Goal: Communication & Community: Ask a question

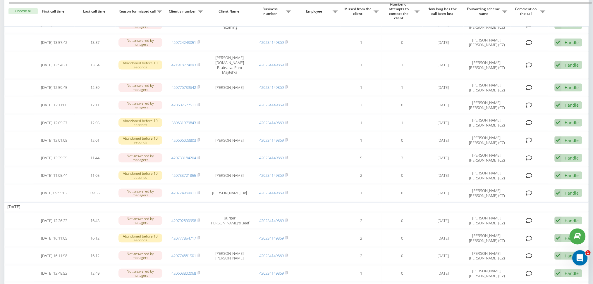
click at [576, 256] on icon "Відкрити програму для спілкування Intercom" at bounding box center [579, 258] width 10 height 10
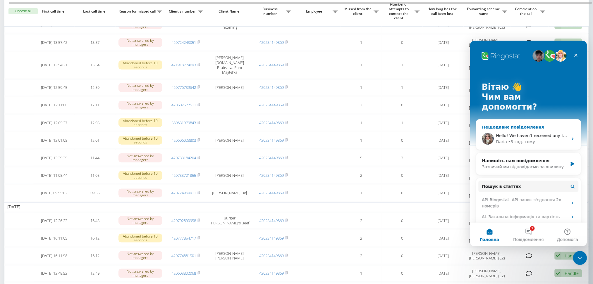
click at [540, 128] on div "Hello! We haven’t received any feedback from you. Is any further verification r…" at bounding box center [528, 139] width 105 height 22
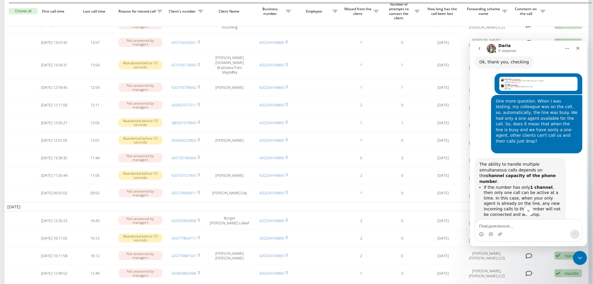
scroll to position [936, 0]
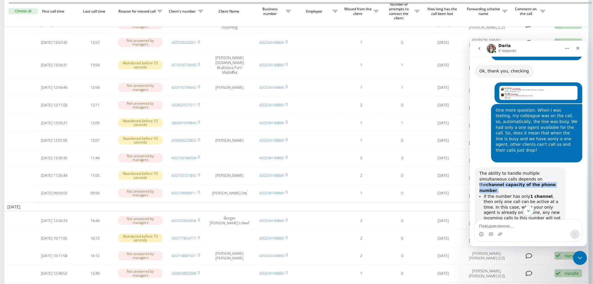
drag, startPoint x: 509, startPoint y: 122, endPoint x: 508, endPoint y: 128, distance: 5.9
click at [508, 170] on div "The ability to handle multiple simultaneous calls depends on the channel capaci…" at bounding box center [520, 181] width 82 height 23
copy div "the channel capacity of the phone number ."
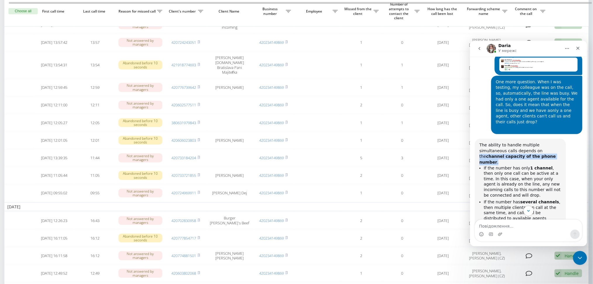
scroll to position [975, 0]
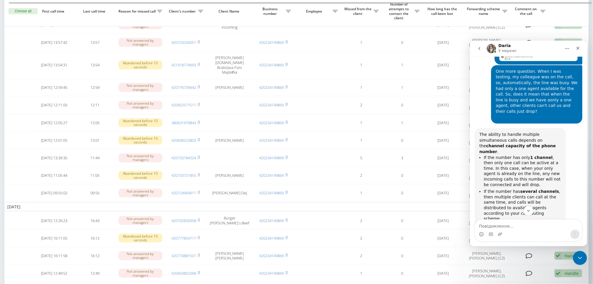
drag, startPoint x: 529, startPoint y: 172, endPoint x: 535, endPoint y: 177, distance: 7.9
click at [535, 224] on div "So, if you want to avoid losing calls when one agent is busy, it’s important to…" at bounding box center [520, 238] width 82 height 29
copy div "how many channels your number supports"
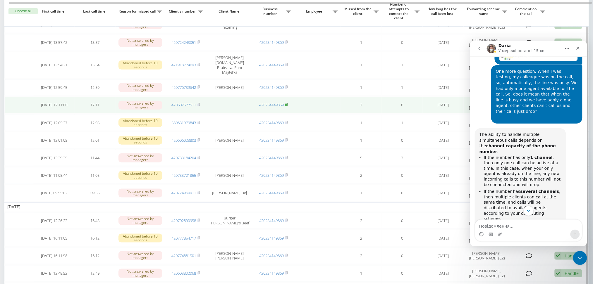
click at [286, 106] on icon at bounding box center [286, 105] width 3 height 4
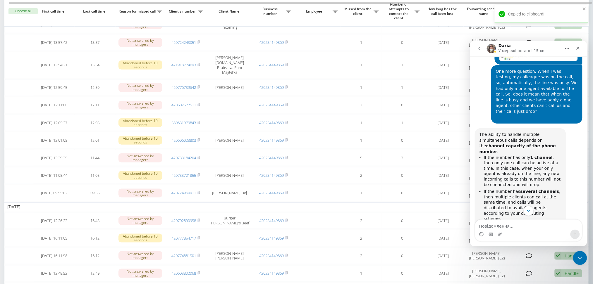
click at [533, 189] on li "If the number has several channels , then multiple clients can call at the same…" at bounding box center [521, 205] width 77 height 33
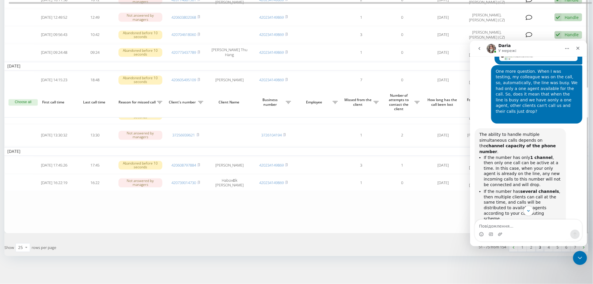
scroll to position [468, 0]
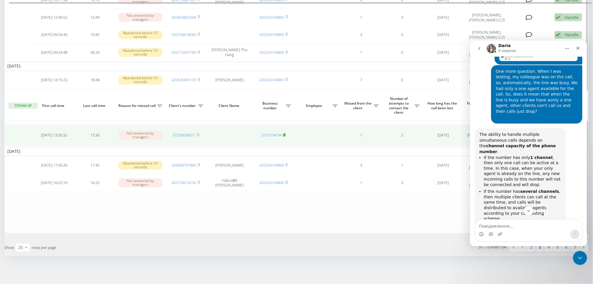
click at [285, 134] on rect at bounding box center [284, 135] width 2 height 3
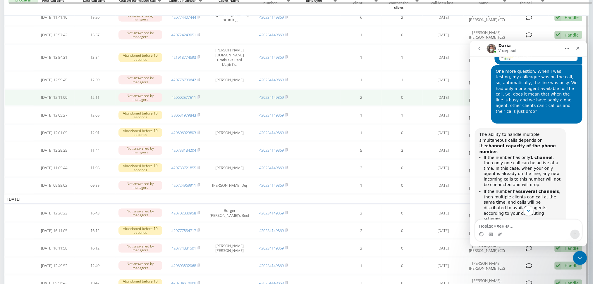
scroll to position [0, 0]
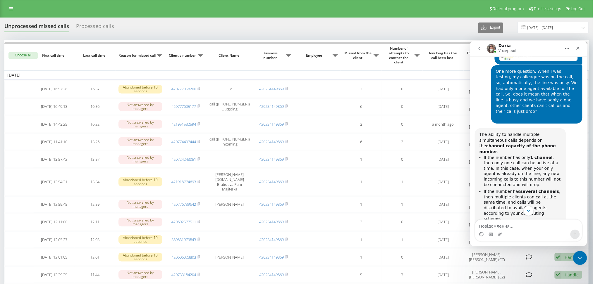
click at [95, 28] on div "Processed calls" at bounding box center [95, 27] width 38 height 9
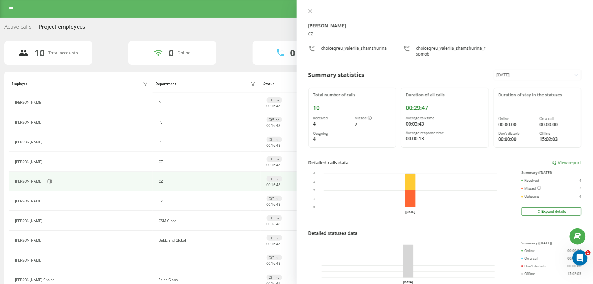
click at [576, 259] on icon "Відкрити програму для спілкування Intercom" at bounding box center [579, 258] width 10 height 10
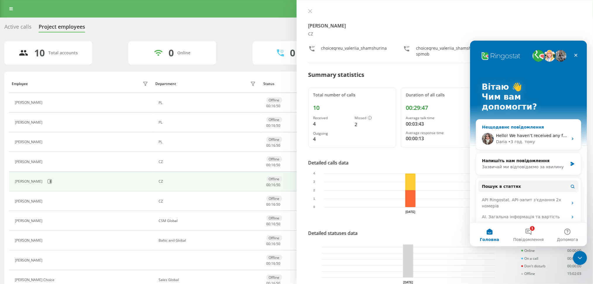
click at [531, 128] on div "Hello! We haven’t received any feedback from you. Is any further verification r…" at bounding box center [528, 139] width 105 height 22
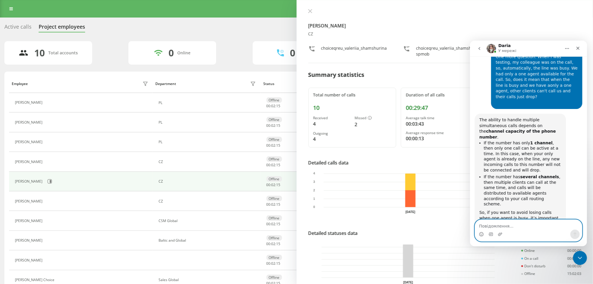
scroll to position [1, 0]
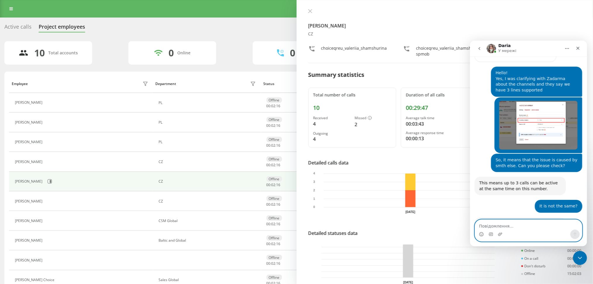
click at [512, 228] on textarea "Повідомлення..." at bounding box center [527, 225] width 107 height 10
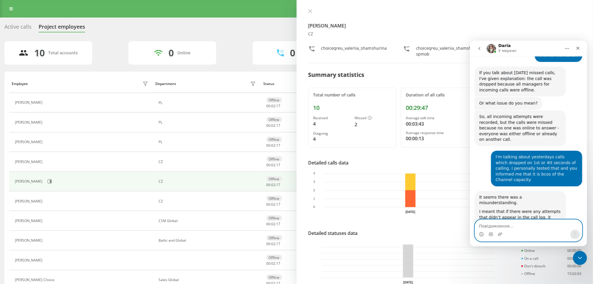
scroll to position [1782, 0]
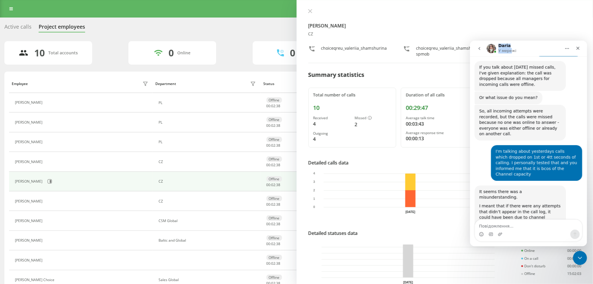
drag, startPoint x: 507, startPoint y: 46, endPoint x: 498, endPoint y: 46, distance: 9.4
click at [498, 46] on div "Daria У мережі" at bounding box center [507, 48] width 19 height 10
click at [498, 46] on h1 "Daria" at bounding box center [504, 45] width 12 height 4
drag, startPoint x: 498, startPoint y: 44, endPoint x: 507, endPoint y: 44, distance: 9.4
click at [507, 44] on h1 "Daria" at bounding box center [504, 45] width 12 height 4
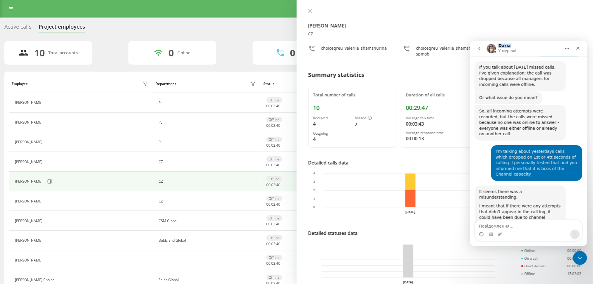
copy h1 "Daria"
click at [491, 227] on textarea "Повідомлення..." at bounding box center [527, 225] width 107 height 10
paste textarea "Daria"
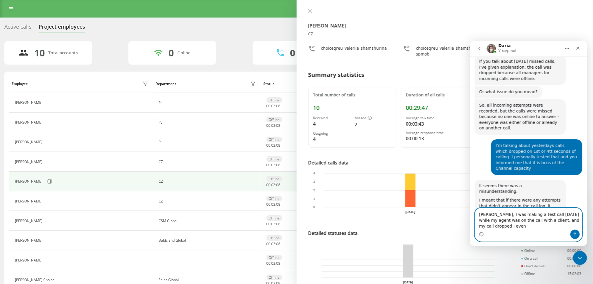
scroll to position [1794, 0]
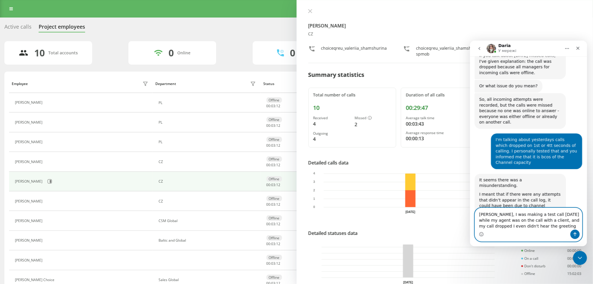
type textarea "[PERSON_NAME], I was making a test call [DATE] while my agent was on the call w…"
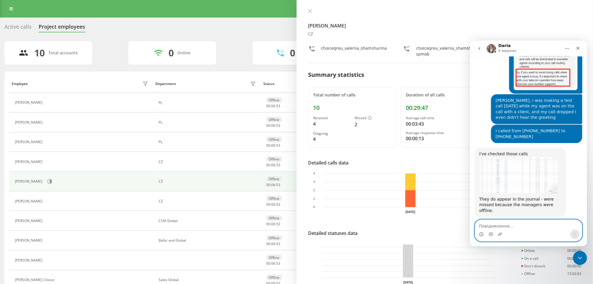
scroll to position [2023, 0]
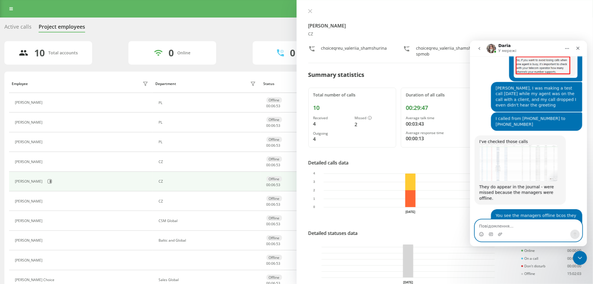
click at [513, 227] on textarea "Повідомлення..." at bounding box center [527, 225] width 107 height 10
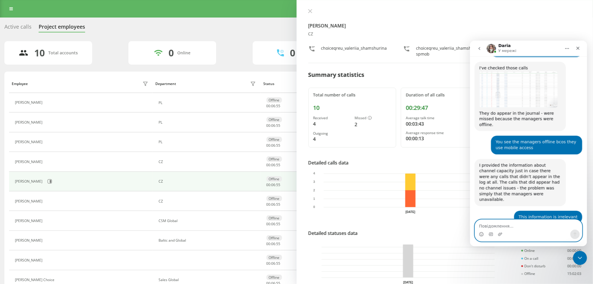
scroll to position [2113, 0]
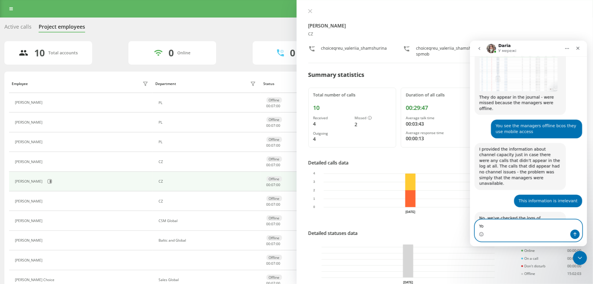
type textarea "Y"
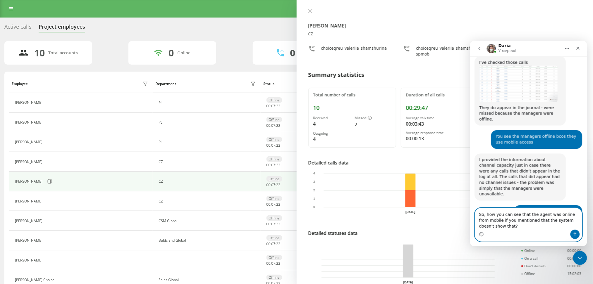
scroll to position [2102, 0]
type textarea "So, how you can see that the agent was online from mobile if you mentioned that…"
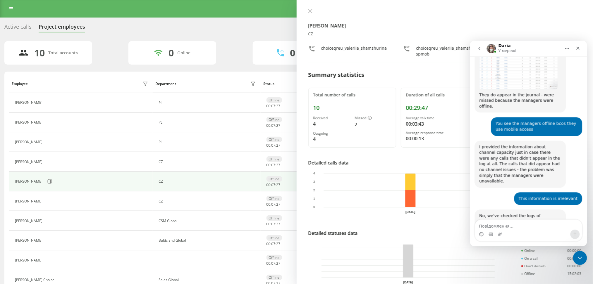
click at [536, 242] on img "Jane каже…" at bounding box center [550, 281] width 53 height 78
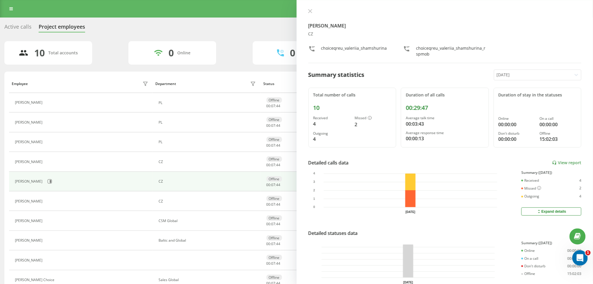
click at [585, 262] on div "Відкрити програму для спілкування Intercom" at bounding box center [578, 257] width 19 height 19
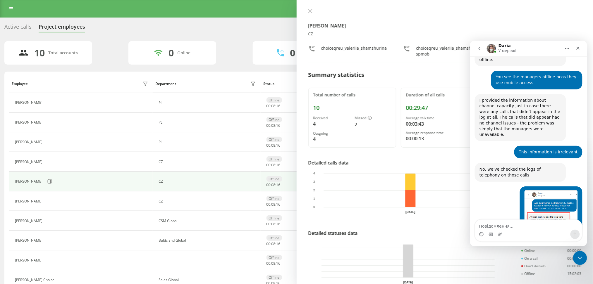
scroll to position [2167, 0]
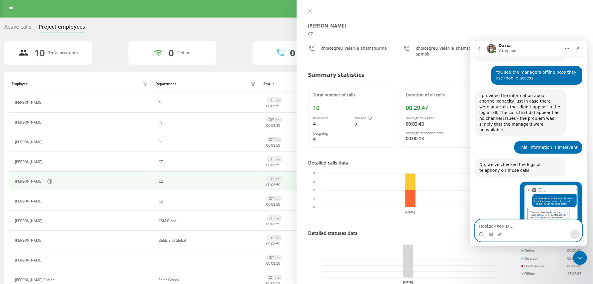
click at [516, 226] on textarea "Повідомлення..." at bounding box center [527, 225] width 107 height 10
type textarea "OK, it is more clear now, thanks"
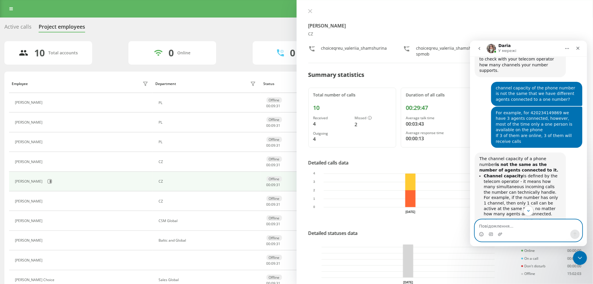
scroll to position [1171, 0]
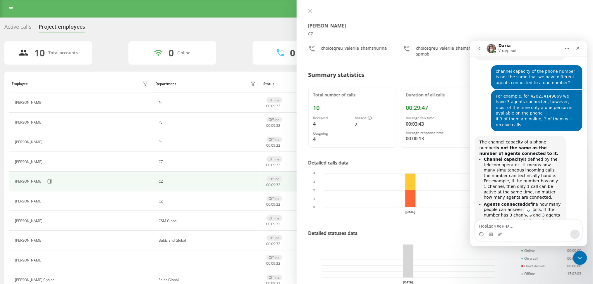
click at [513, 230] on div "Месенджер Intercom" at bounding box center [527, 233] width 107 height 9
click at [526, 212] on icon "Scroll to bottom" at bounding box center [527, 210] width 5 height 5
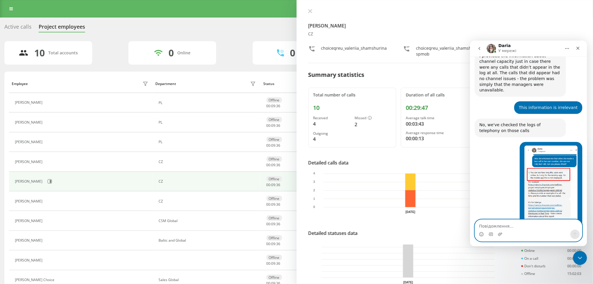
click at [510, 228] on textarea "Повідомлення..." at bounding box center [527, 225] width 107 height 10
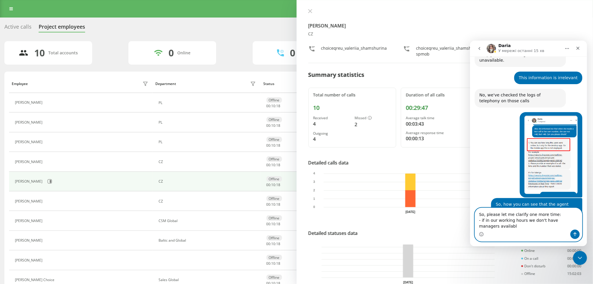
scroll to position [2242, 0]
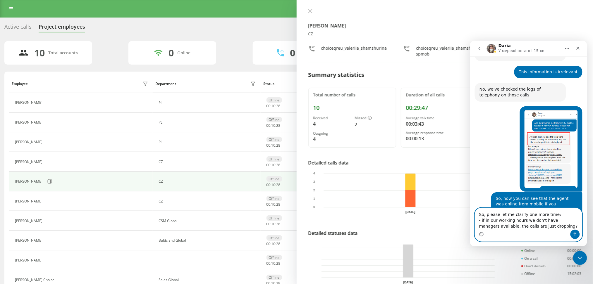
drag, startPoint x: 481, startPoint y: 220, endPoint x: 474, endPoint y: 220, distance: 7.3
click at [474, 220] on div "So, please let me clarify one more time: - if in our working hours we don't hav…" at bounding box center [527, 225] width 117 height 34
drag, startPoint x: 481, startPoint y: 220, endPoint x: 477, endPoint y: 220, distance: 3.6
click at [477, 220] on textarea "So, please let me clarify one more time: - if in our working hours we don't hav…" at bounding box center [527, 219] width 107 height 22
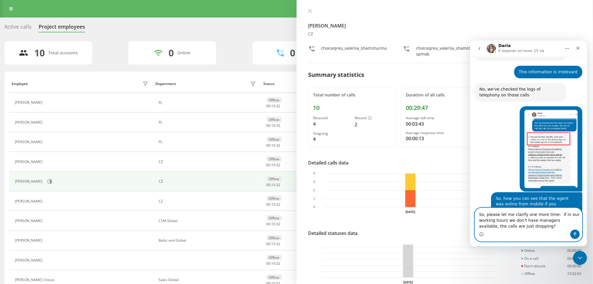
click at [538, 228] on textarea "So, please let me clarify one more time: if in our working hours we don't have …" at bounding box center [527, 219] width 107 height 22
click at [518, 228] on textarea "So, please let me clarify one more time: if in our working hours we don't have …" at bounding box center [527, 215] width 107 height 27
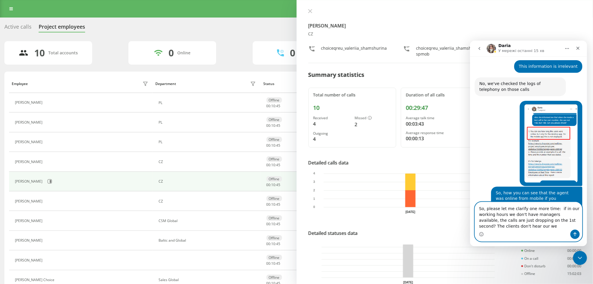
click at [530, 224] on textarea "So, please let me clarify one more time: if in our working hours we don't have …" at bounding box center [527, 215] width 107 height 27
type textarea "So, please let me clarify one more time: if in our working hours we don't have …"
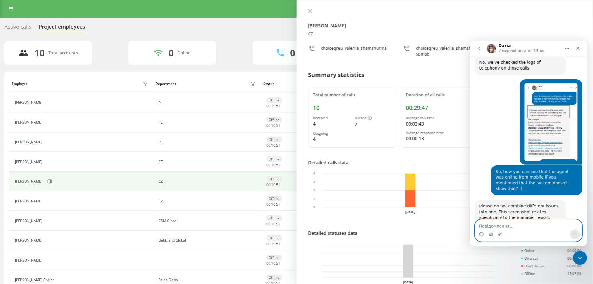
scroll to position [2270, 0]
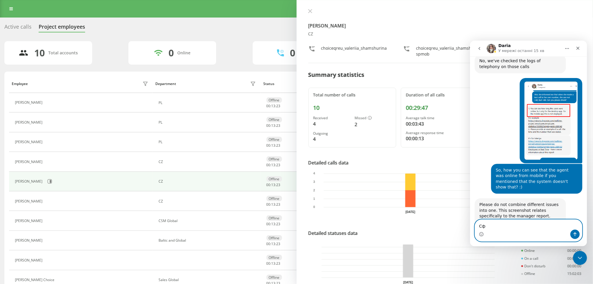
type textarea "С"
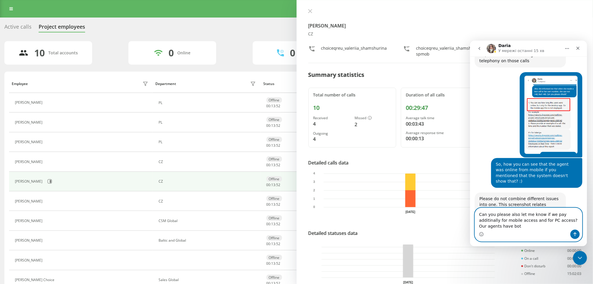
scroll to position [2282, 0]
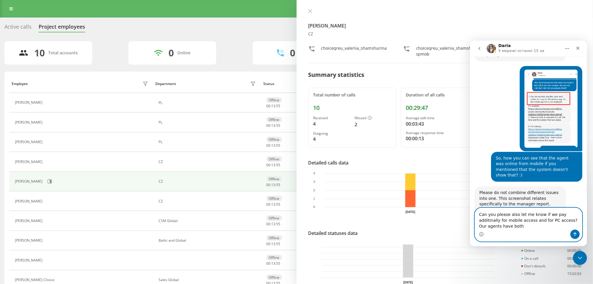
drag, startPoint x: 552, startPoint y: 220, endPoint x: 546, endPoint y: 220, distance: 6.2
click at [546, 220] on textarea "Can you please also let me know if we pay additinally for mobile access and for…" at bounding box center [527, 219] width 107 height 22
click at [527, 227] on textarea "Can you please also let me know if we pay additinally for mobile access and for…" at bounding box center [527, 219] width 107 height 22
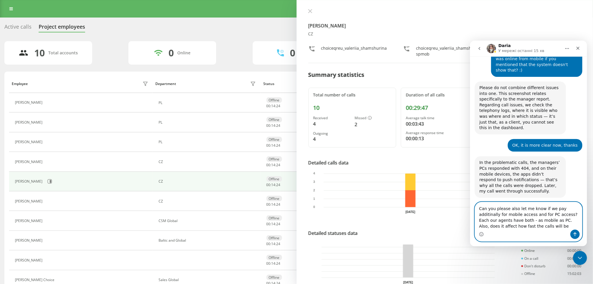
scroll to position [2388, 0]
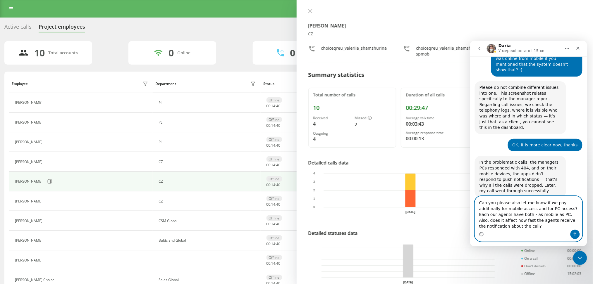
type textarea "Can you please also let me know if we pay additinally for mobile access and for…"
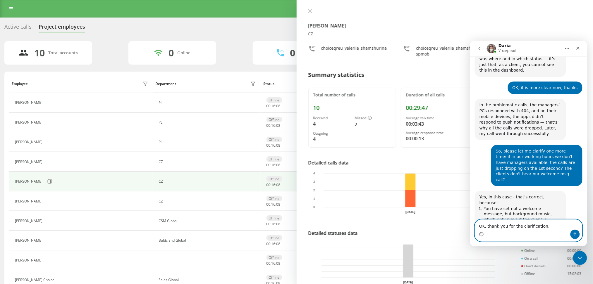
scroll to position [2451, 0]
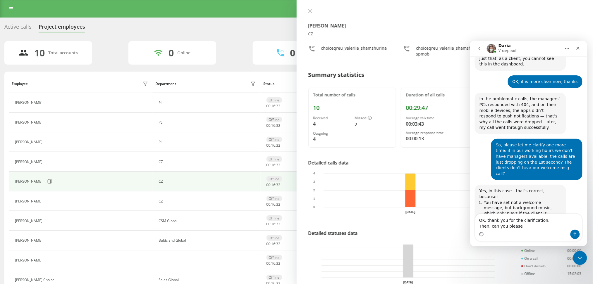
drag, startPoint x: 488, startPoint y: 111, endPoint x: 502, endPoint y: 116, distance: 14.1
click at [502, 277] on li "Or enable a call queue to keep the client on the line (unfortunately, the queue…" at bounding box center [521, 288] width 77 height 22
copy li "enable a call queue to keep the client on the line"
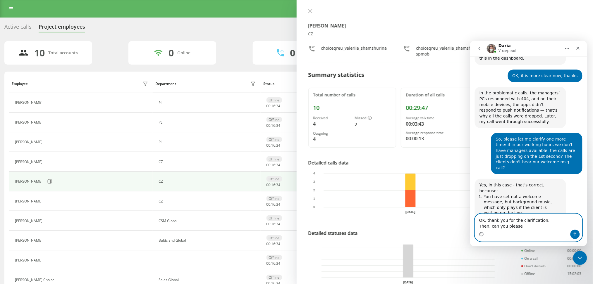
click at [541, 227] on textarea "OK, thank you for the clarification. Then, can you please" at bounding box center [527, 222] width 107 height 16
paste textarea "enable a call queue to keep the client on the line"
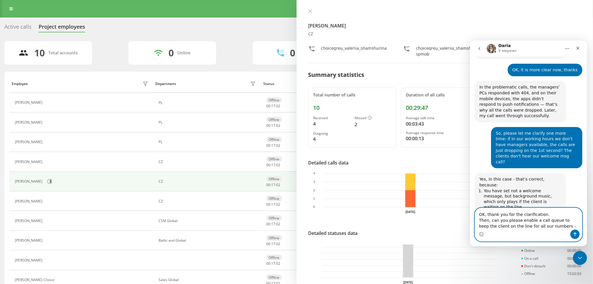
paste textarea "48573581146"
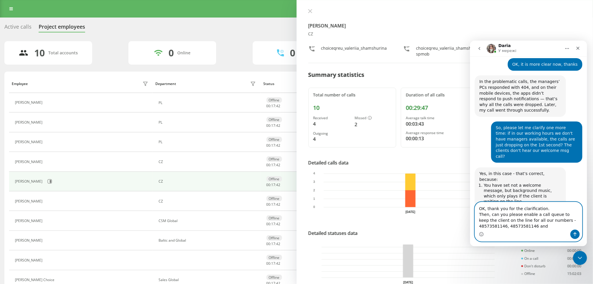
paste textarea "3726104194"
drag, startPoint x: 502, startPoint y: 227, endPoint x: 512, endPoint y: 227, distance: 9.6
click at [512, 227] on textarea "OK, thank you for the clarification. Then, can you please enable a call queue t…" at bounding box center [527, 215] width 107 height 27
click at [538, 227] on textarea "OK, thank you for the clarification. Then, can you please enable a call queue t…" at bounding box center [527, 215] width 107 height 27
paste textarea "380633750512"
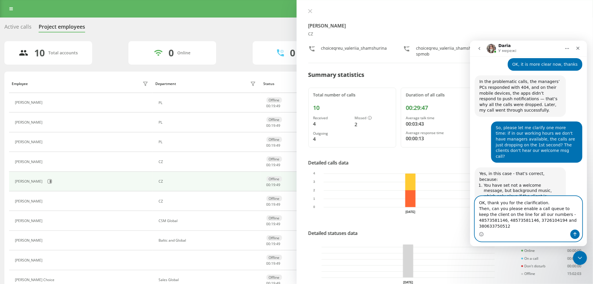
type textarea "OK, thank you for the clarification. Then, can you please enable a call queue t…"
click at [576, 233] on icon "Надіслати повідомлення…" at bounding box center [574, 234] width 5 height 5
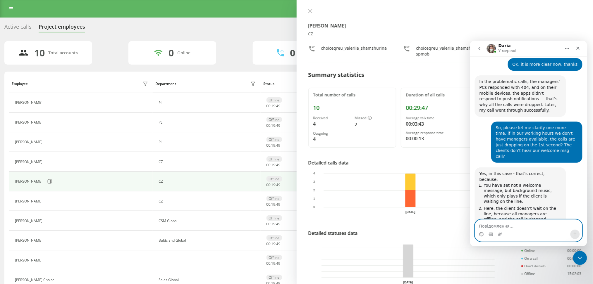
scroll to position [2491, 0]
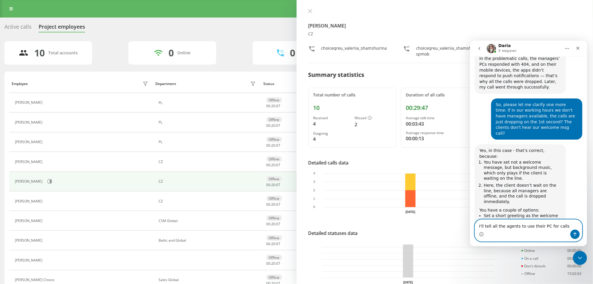
type textarea "I'll tell all the agents to use their PC for calls"
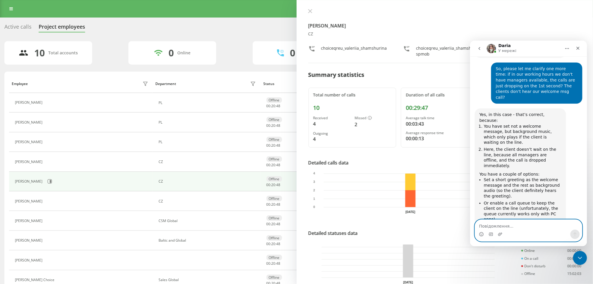
scroll to position [2534, 0]
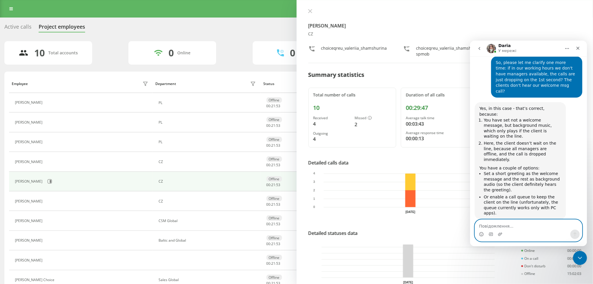
click at [529, 227] on textarea "Повідомлення..." at bounding box center [527, 225] width 107 height 10
type textarea "OK, let's do it. Thank you"
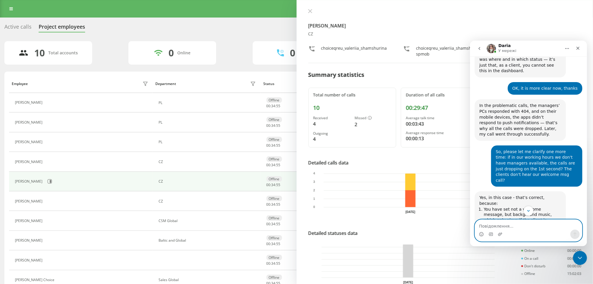
scroll to position [2413, 0]
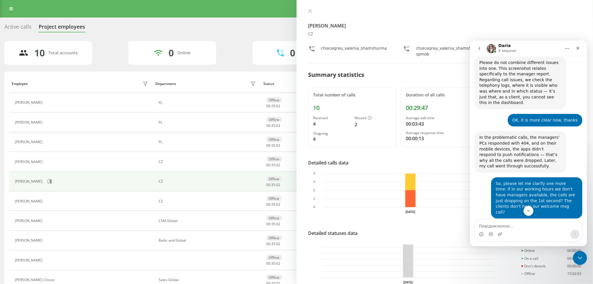
drag, startPoint x: 483, startPoint y: 149, endPoint x: 502, endPoint y: 151, distance: 18.9
copy li "Or enable a call queue to keep the client on the line"
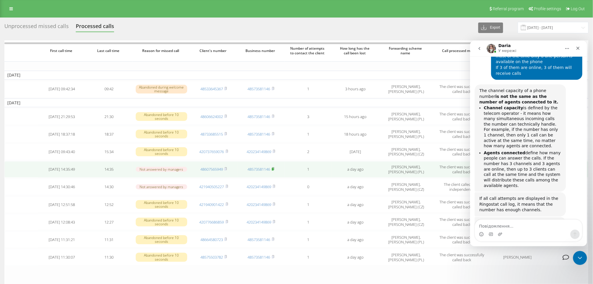
scroll to position [1247, 0]
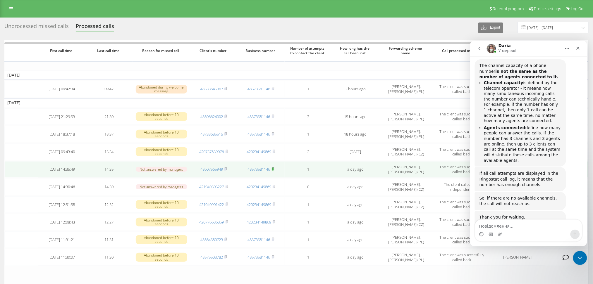
click at [273, 169] on rect at bounding box center [273, 169] width 2 height 3
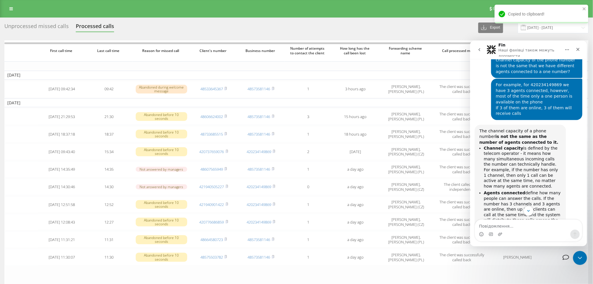
scroll to position [1171, 0]
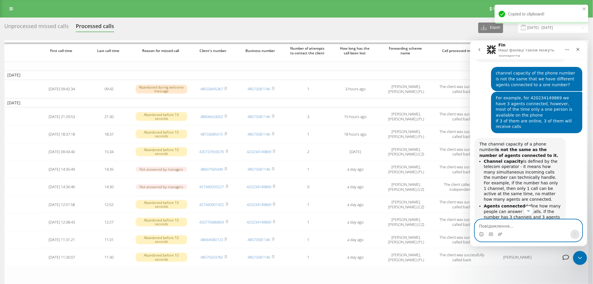
click at [495, 227] on textarea "Повідомлення..." at bounding box center [527, 225] width 107 height 10
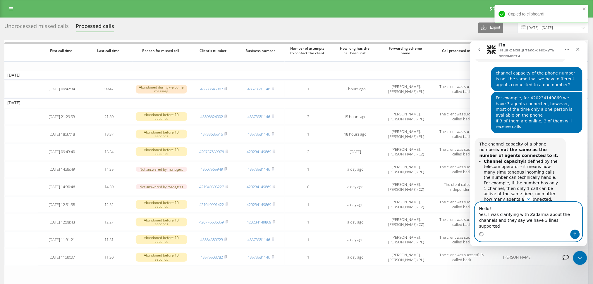
type textarea "Hello! Yes, I was clarifying with Zadarma about the channels and they say we ha…"
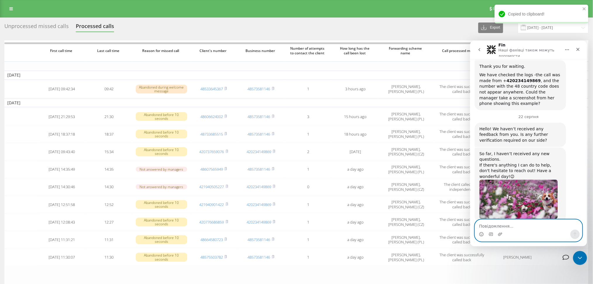
paste textarea "S"
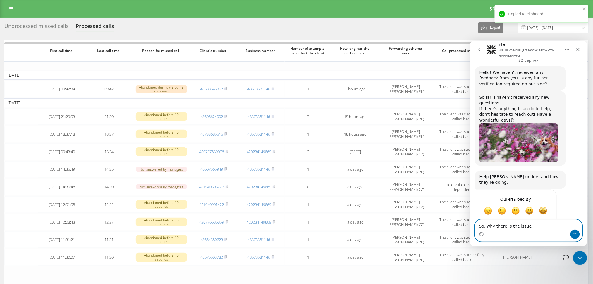
drag, startPoint x: 533, startPoint y: 226, endPoint x: 936, endPoint y: 267, distance: 404.7
click html "Fin Наші фахівці також можуть допомогти Ringostat щодня допомагає бізнесу ефект…"
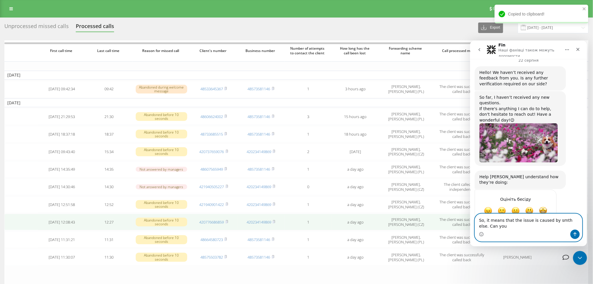
scroll to position [1463, 0]
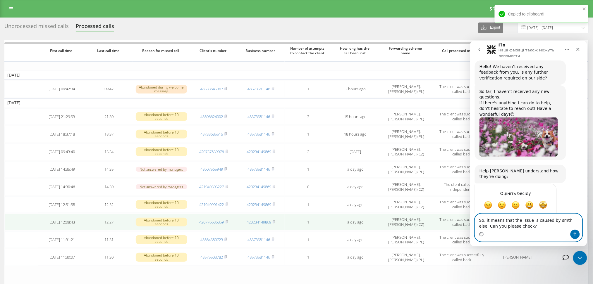
type textarea "So, it means that the issue is caused by smth else. Can you please check?"
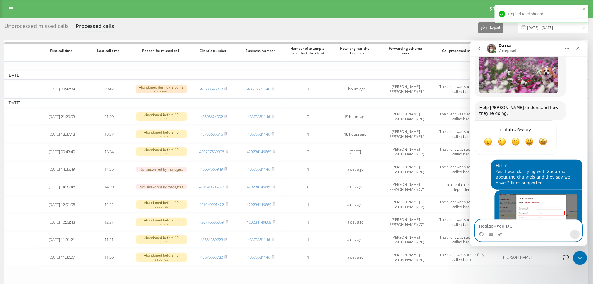
scroll to position [1525, 0]
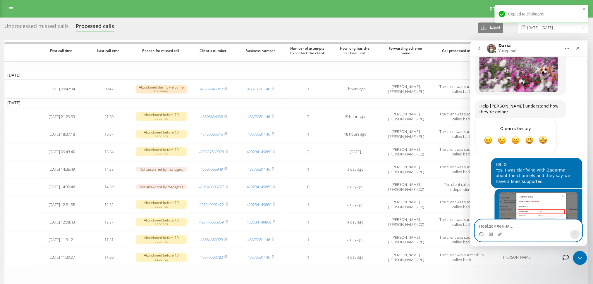
click at [507, 225] on textarea "Повідомлення..." at bounding box center [527, 225] width 107 height 10
type textarea "It is not the same?"
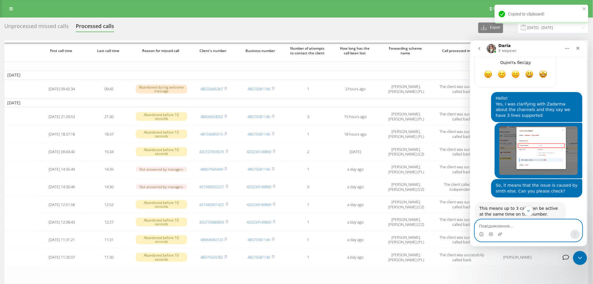
scroll to position [1599, 0]
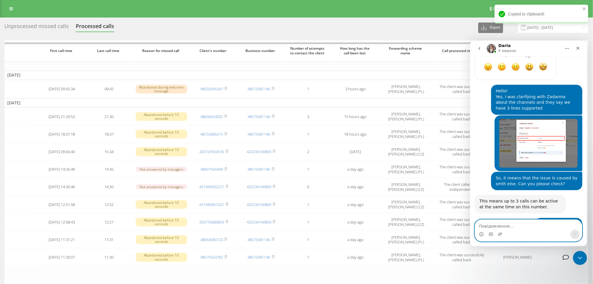
click at [510, 225] on textarea "Повідомлення..." at bounding box center [527, 225] width 107 height 10
type textarea "N"
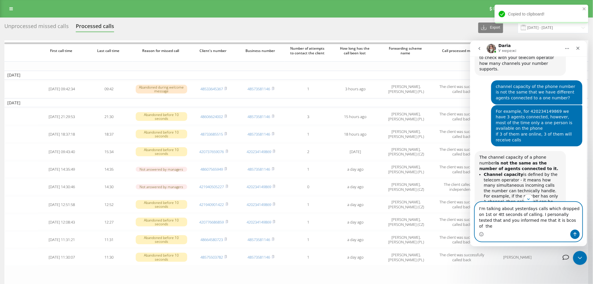
scroll to position [1143, 0]
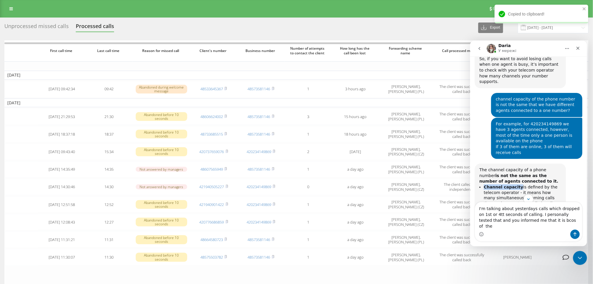
drag, startPoint x: 485, startPoint y: 108, endPoint x: 514, endPoint y: 106, distance: 29.6
click at [514, 184] on b "Channel capacity" at bounding box center [502, 186] width 39 height 5
copy b "Channel capacity"
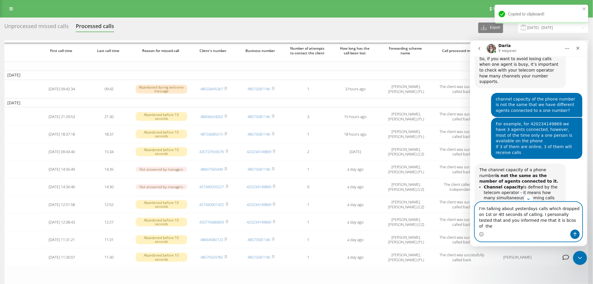
click at [555, 226] on textarea "I'm talking about yesterdays calls which dropped on 1st or 4tt seconds of calli…" at bounding box center [527, 215] width 107 height 27
paste textarea "Channel capacity"
type textarea "I'm talking about yesterdays calls which dropped on 1st or 4tt seconds of calli…"
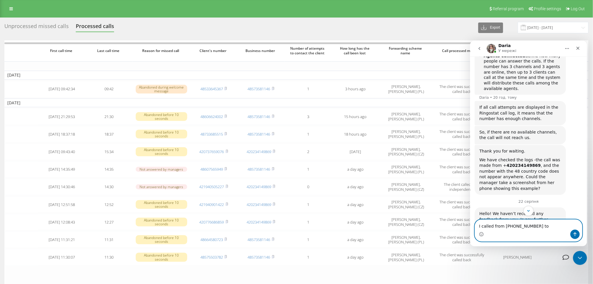
scroll to position [1273, 0]
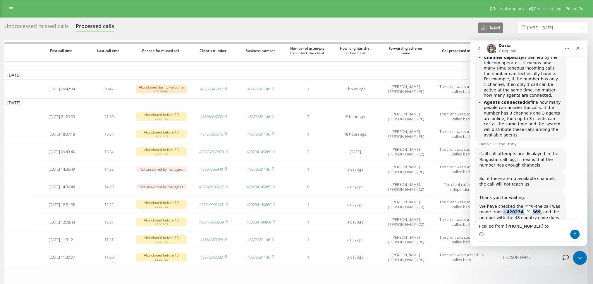
drag, startPoint x: 489, startPoint y: 122, endPoint x: 517, endPoint y: 122, distance: 28.1
click at [517, 203] on div "We have checked the logs -the call was made from + 420234149869 , and the numbe…" at bounding box center [520, 220] width 82 height 34
copy div "+ 420234149869"
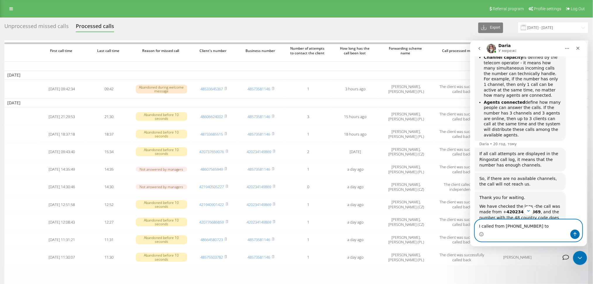
click at [548, 229] on textarea "I called from +380994121995 to" at bounding box center [527, 225] width 107 height 10
paste textarea "+420234149869"
type textarea "I called from [PHONE_NUMBER] to [PHONE_NUMBER]"
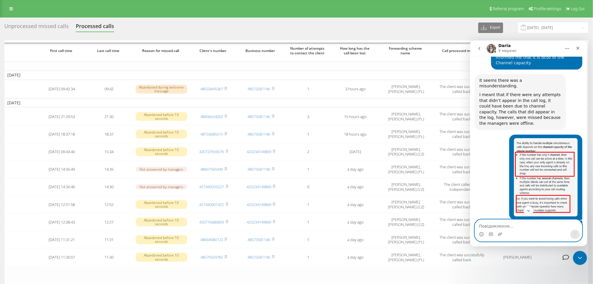
scroll to position [1902, 0]
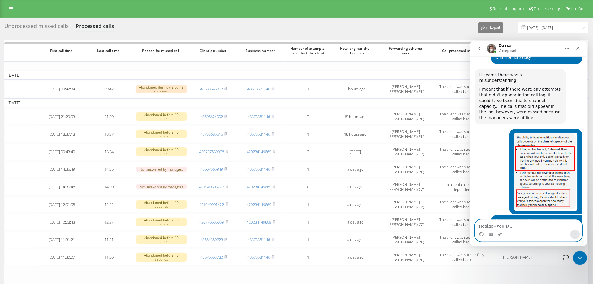
click at [495, 227] on textarea "Повідомлення..." at bounding box center [527, 225] width 107 height 10
type textarea "M"
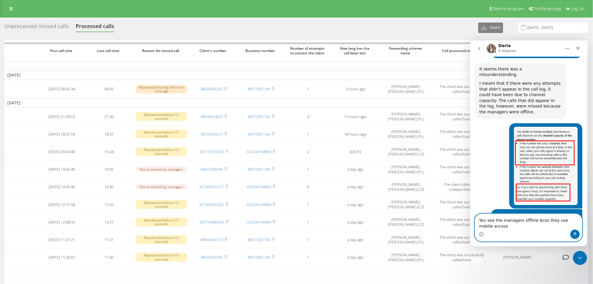
type textarea "You see the managers offline bcos they use mobile access"
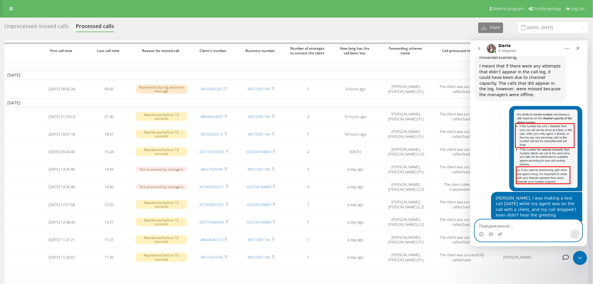
type textarea "D"
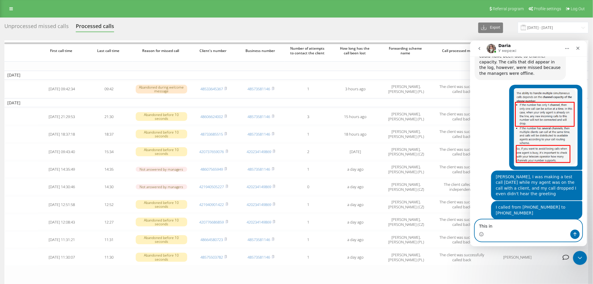
scroll to position [1948, 0]
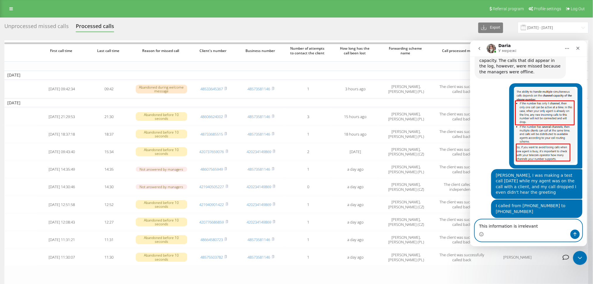
type textarea "This information is irrelevant"
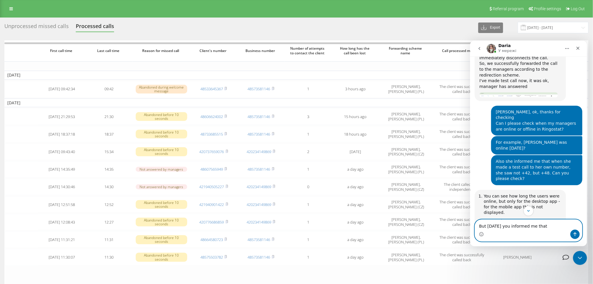
scroll to position [670, 0]
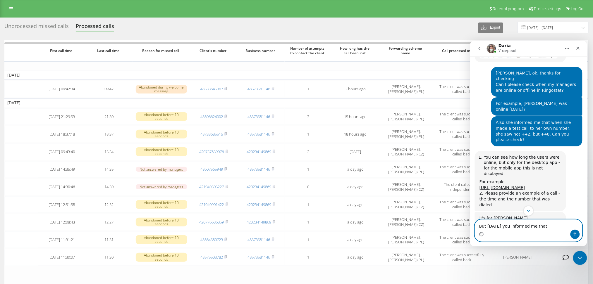
type textarea "But yesterday you informed me that"
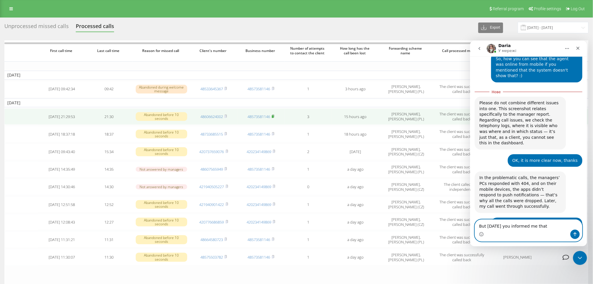
scroll to position [2467, 0]
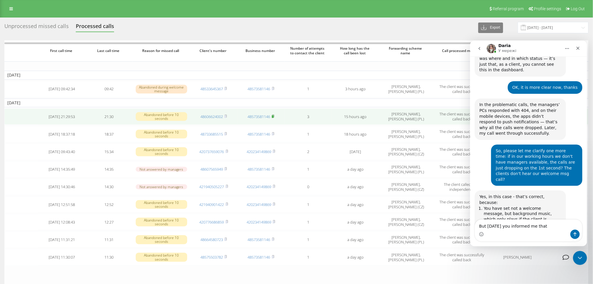
click at [274, 115] on icon at bounding box center [273, 117] width 3 height 4
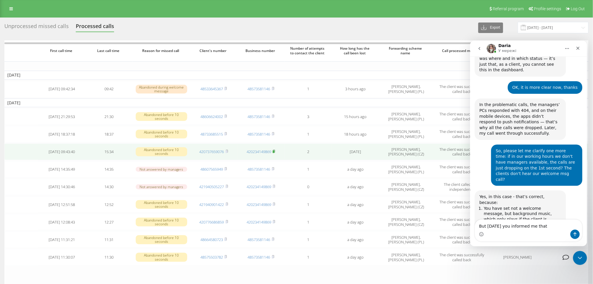
click at [277, 149] on td "420234149869" at bounding box center [260, 152] width 47 height 16
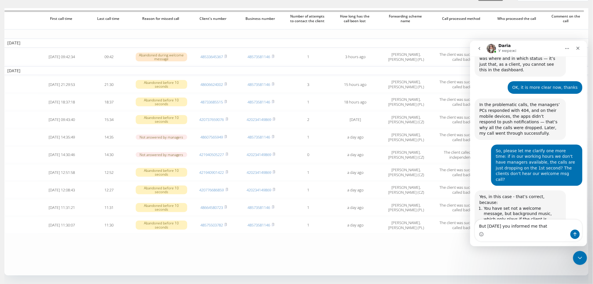
scroll to position [0, 0]
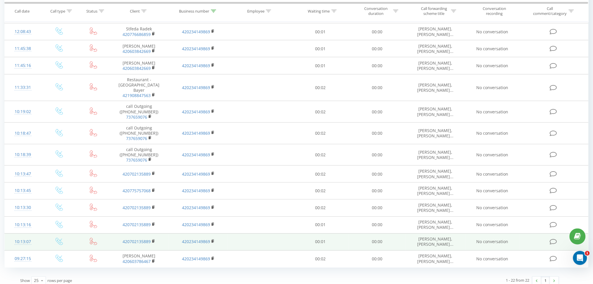
scroll to position [218, 0]
